Goal: Information Seeking & Learning: Learn about a topic

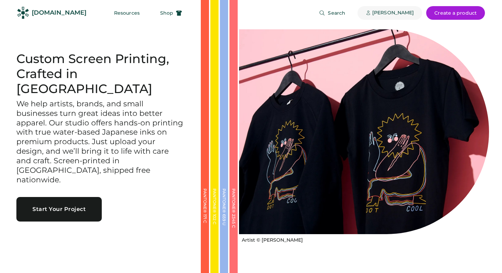
click at [404, 14] on div "[PERSON_NAME]" at bounding box center [393, 13] width 42 height 7
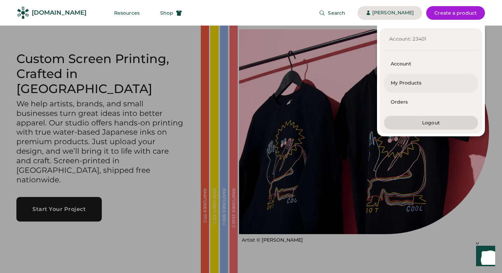
click at [402, 87] on div "My Products" at bounding box center [430, 83] width 81 height 19
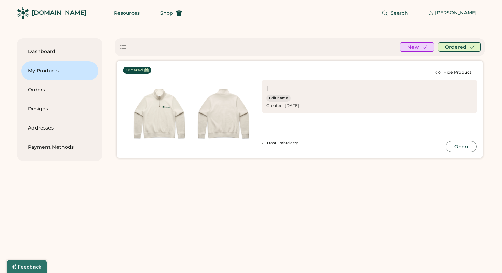
click at [163, 116] on img at bounding box center [159, 116] width 64 height 64
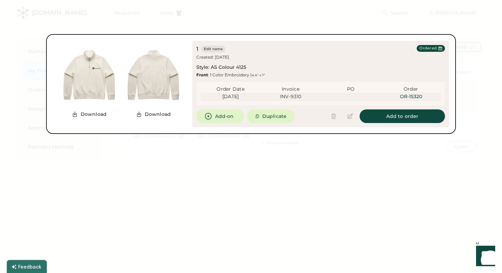
click at [118, 156] on div at bounding box center [251, 136] width 502 height 273
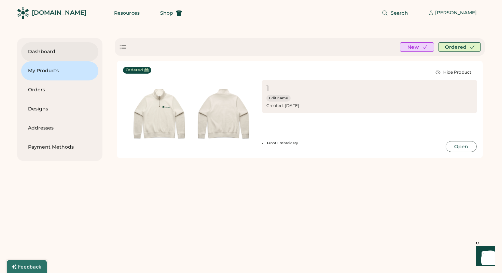
click at [49, 52] on div "Dashboard" at bounding box center [59, 51] width 63 height 7
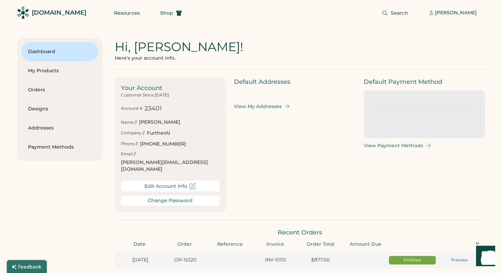
scroll to position [0, 12]
type input "****"
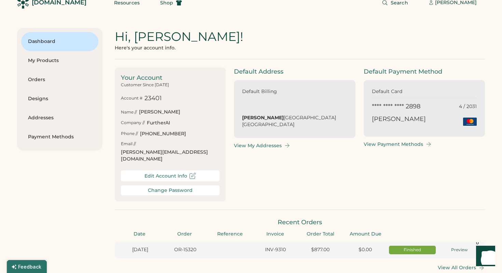
scroll to position [12, 0]
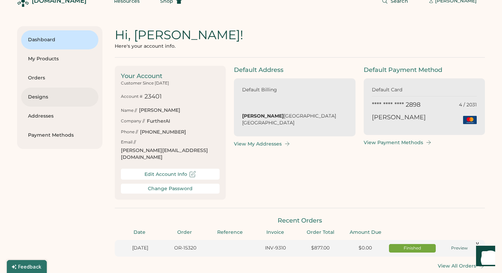
click at [49, 98] on div "Designs" at bounding box center [59, 97] width 63 height 7
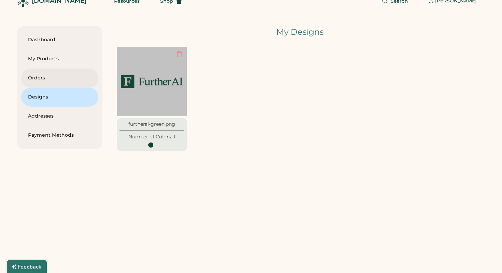
click at [53, 75] on div "Orders" at bounding box center [59, 78] width 63 height 7
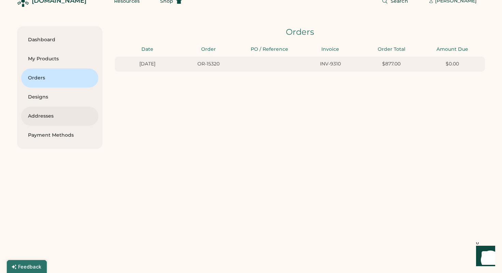
click at [58, 121] on div "Addresses" at bounding box center [59, 116] width 63 height 19
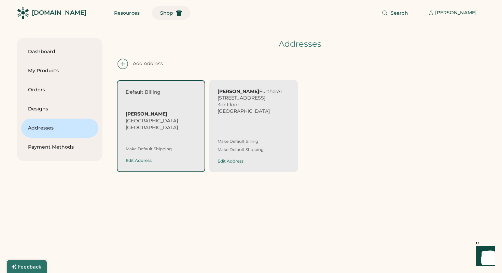
click at [176, 10] on icon at bounding box center [179, 13] width 6 height 6
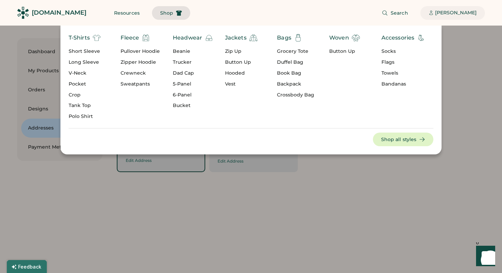
click at [463, 13] on div "[PERSON_NAME]" at bounding box center [456, 13] width 42 height 7
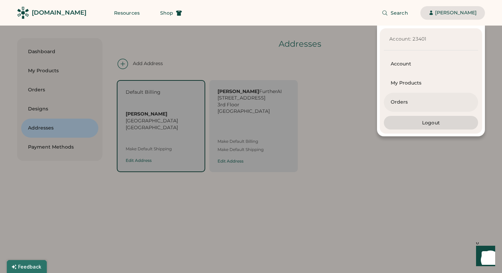
click at [405, 100] on div "Orders" at bounding box center [430, 102] width 81 height 7
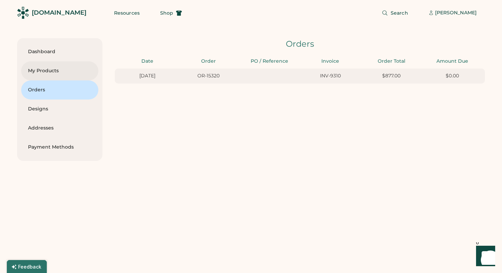
click at [72, 68] on div "My Products" at bounding box center [59, 71] width 63 height 7
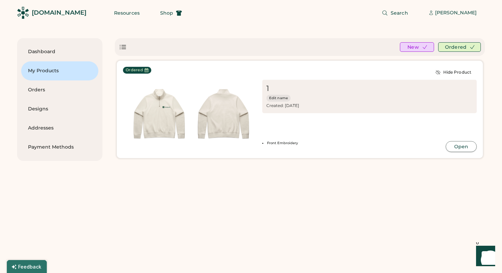
click at [465, 144] on button "Open" at bounding box center [460, 146] width 31 height 11
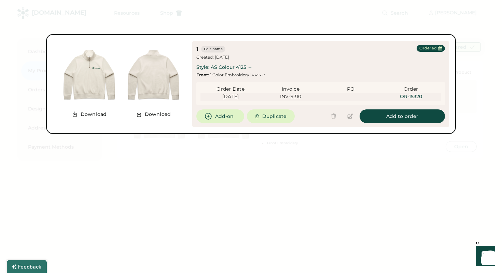
click at [218, 66] on div "Style: AS Colour 4125 →" at bounding box center [224, 67] width 56 height 7
click at [227, 65] on div "Style: AS Colour 4125 →" at bounding box center [224, 67] width 56 height 7
click at [134, 14] on div at bounding box center [251, 136] width 502 height 273
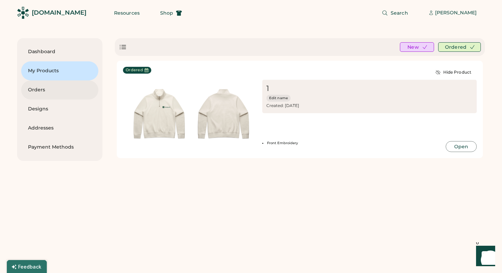
click at [47, 96] on div "Orders" at bounding box center [59, 90] width 63 height 19
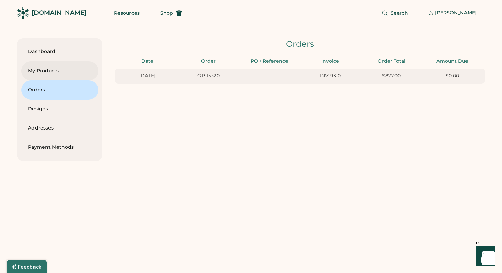
click at [55, 67] on div "My Products" at bounding box center [59, 70] width 63 height 19
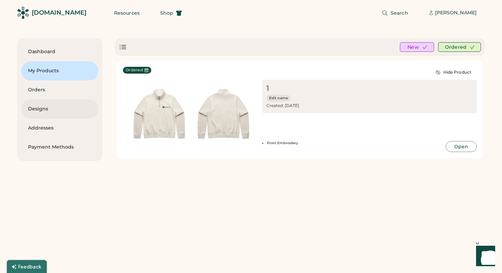
click at [51, 109] on div "Designs" at bounding box center [59, 109] width 63 height 7
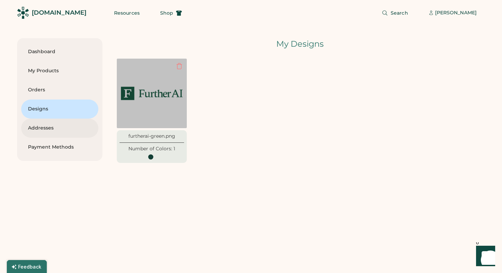
click at [55, 124] on div "Addresses" at bounding box center [59, 128] width 63 height 19
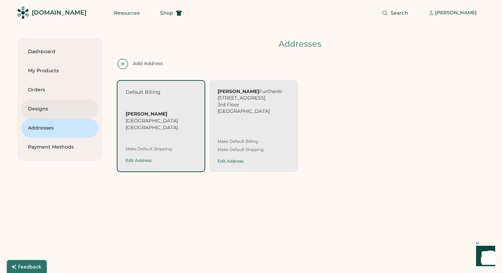
click at [59, 107] on div "Designs" at bounding box center [59, 109] width 63 height 7
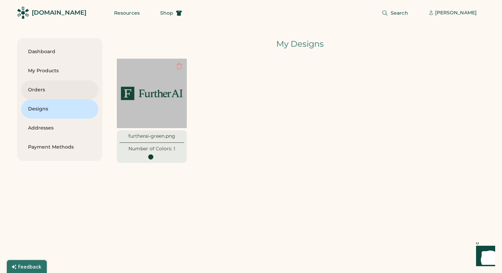
click at [56, 88] on div "Orders" at bounding box center [59, 90] width 63 height 7
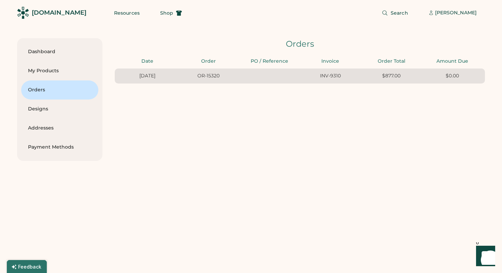
click at [208, 75] on div "OR-15320" at bounding box center [208, 76] width 57 height 7
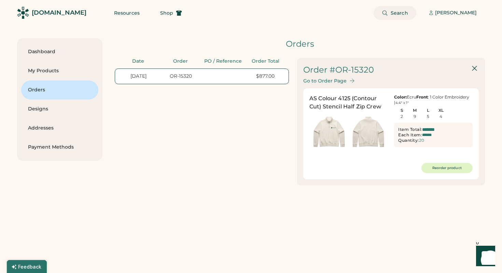
click at [412, 16] on button "Search" at bounding box center [394, 13] width 43 height 14
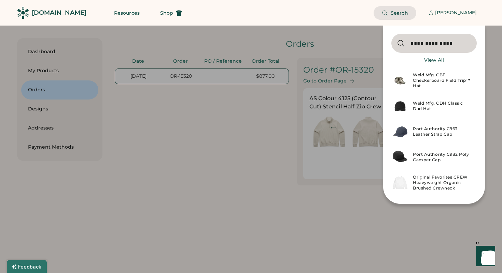
type input "**********"
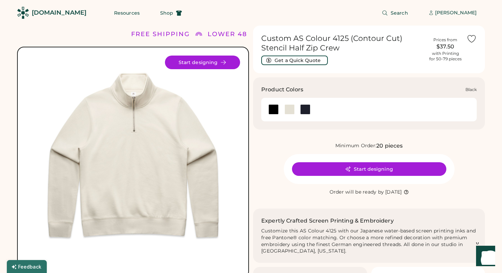
click at [272, 110] on div at bounding box center [273, 109] width 10 height 10
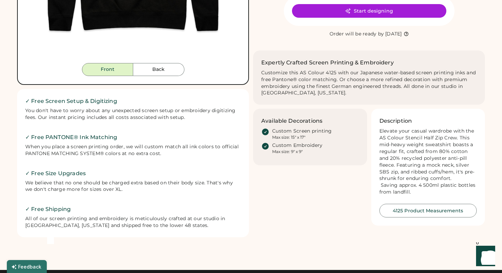
scroll to position [207, 0]
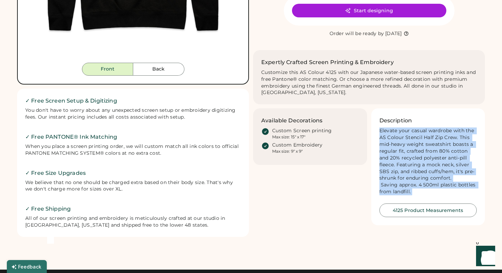
drag, startPoint x: 376, startPoint y: 130, endPoint x: 432, endPoint y: 201, distance: 90.9
click at [432, 201] on div "Description Elevate your casual wardrobe with the AS Colour Stencil Half Zip Cr…" at bounding box center [428, 167] width 114 height 117
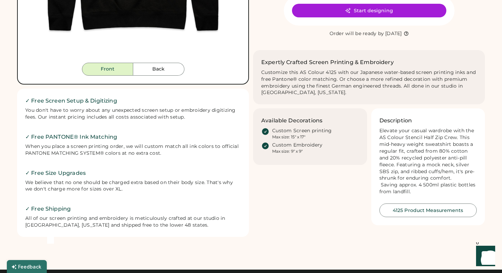
click at [430, 199] on div "Description Elevate your casual wardrobe with the AS Colour Stencil Half Zip Cr…" at bounding box center [428, 167] width 114 height 117
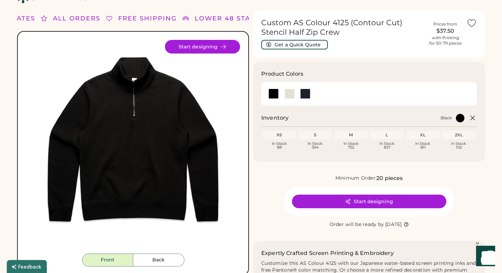
scroll to position [0, 0]
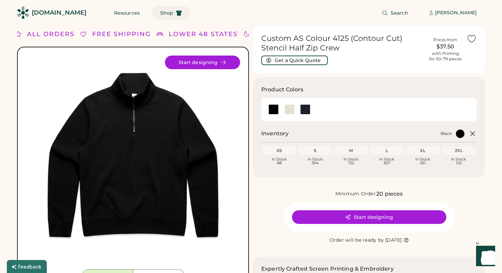
click at [156, 16] on button "Shop" at bounding box center [171, 13] width 38 height 14
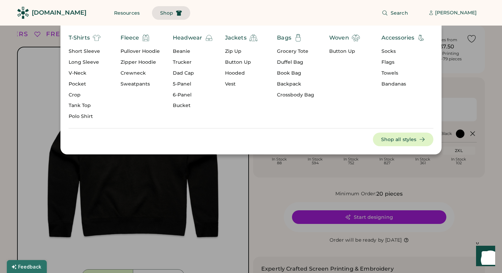
click at [216, 15] on div "Search Loren Kim" at bounding box center [337, 13] width 295 height 26
click at [489, 70] on div "T-Shirts Short Sleeve Long Sleeve V-Neck Pocket Crop Tank Top Polo Shirt Fleece…" at bounding box center [251, 90] width 502 height 129
click at [297, 203] on div at bounding box center [251, 136] width 502 height 273
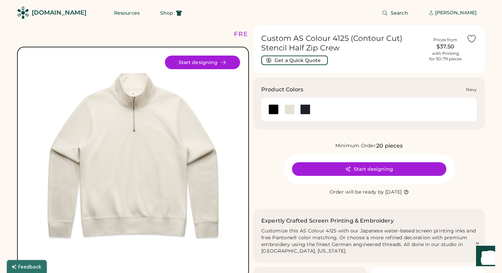
click at [309, 109] on div at bounding box center [305, 109] width 10 height 10
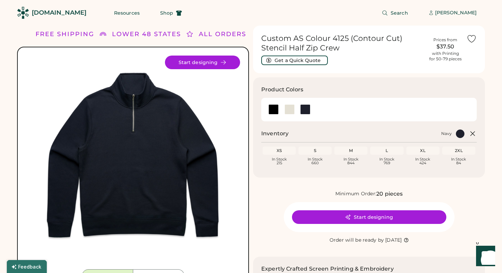
scroll to position [200, 0]
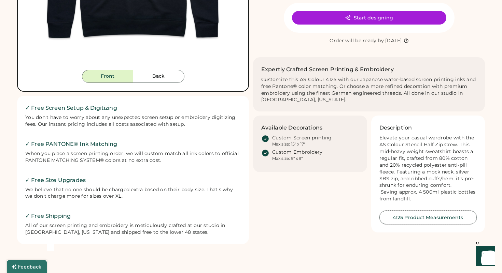
click at [413, 219] on button "4125 Product Measurements" at bounding box center [428, 218] width 98 height 14
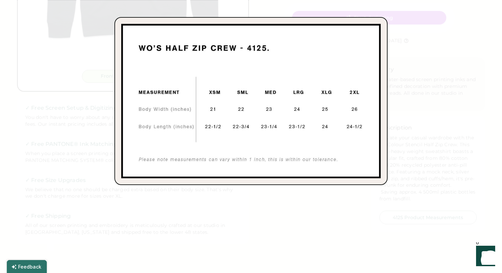
click at [407, 87] on div at bounding box center [251, 136] width 502 height 273
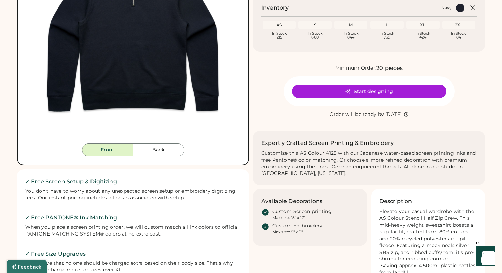
scroll to position [0, 0]
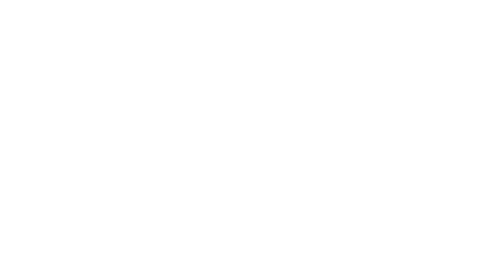
select select "*****"
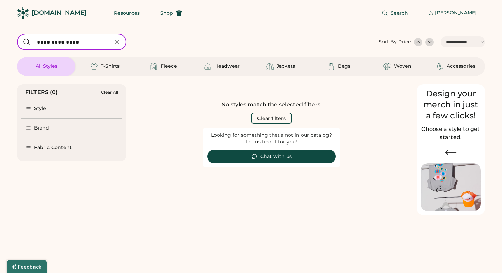
click at [45, 42] on input "input" at bounding box center [71, 42] width 109 height 16
type input "********"
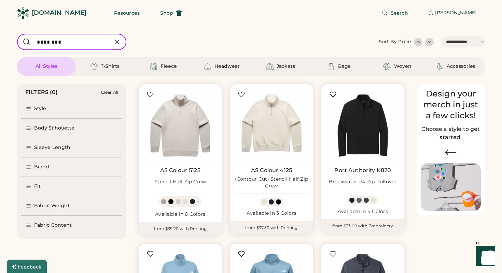
scroll to position [13, 0]
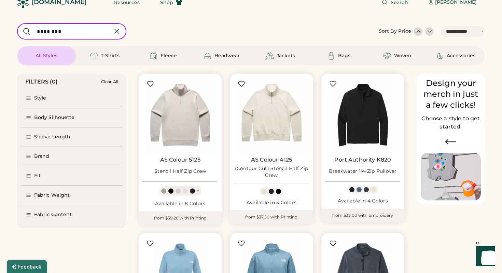
select select "*****"
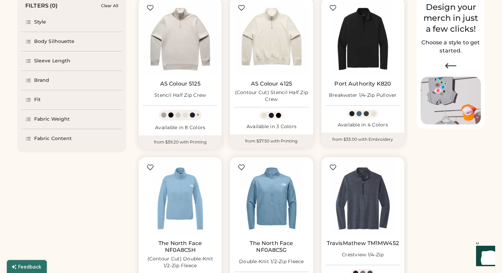
scroll to position [0, 0]
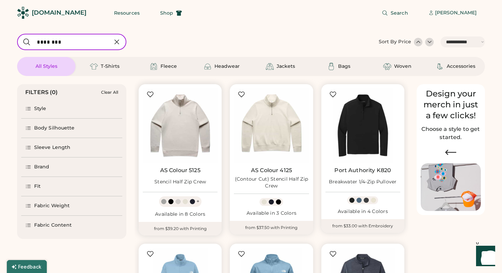
click at [170, 174] on div "AS Colour 5125 Stencil Half Zip Crew" at bounding box center [180, 177] width 75 height 21
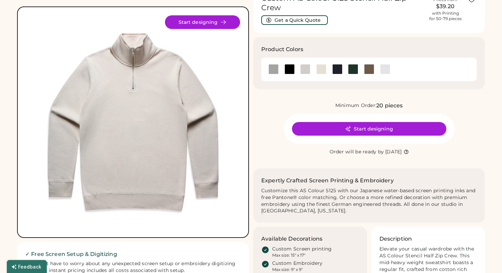
scroll to position [38, 0]
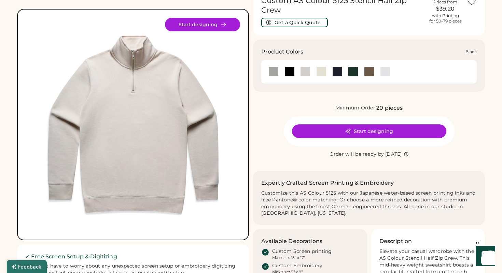
click at [287, 69] on div at bounding box center [289, 72] width 10 height 10
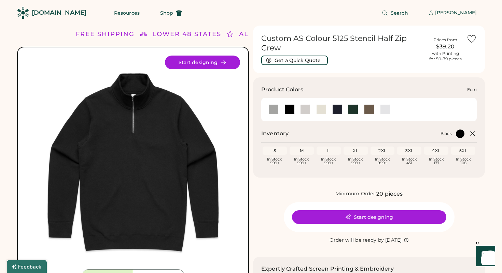
click at [325, 109] on div at bounding box center [321, 109] width 10 height 10
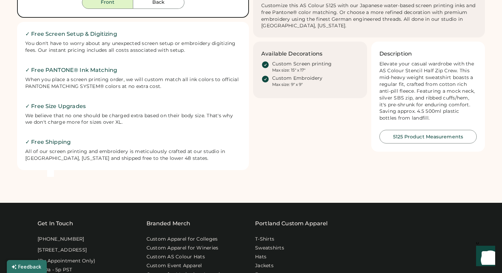
scroll to position [242, 0]
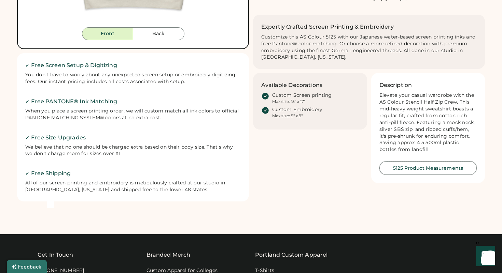
click at [396, 166] on button "5125 Product Measurements" at bounding box center [428, 168] width 98 height 14
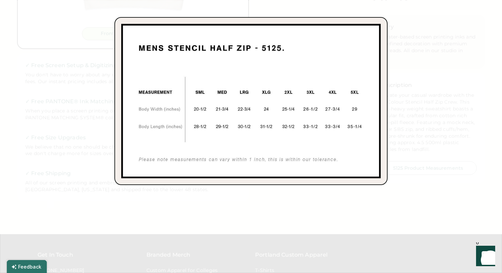
click at [73, 117] on div at bounding box center [251, 136] width 502 height 273
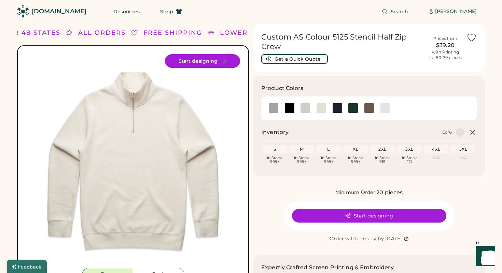
scroll to position [0, 0]
